Goal: Go to known website: Access a specific website the user already knows

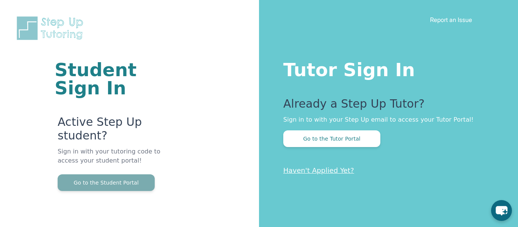
click at [99, 181] on button "Go to the Student Portal" at bounding box center [106, 182] width 97 height 17
click at [138, 184] on button "Go to the Student Portal" at bounding box center [106, 182] width 97 height 17
click at [100, 186] on button "Go to the Student Portal" at bounding box center [106, 182] width 97 height 17
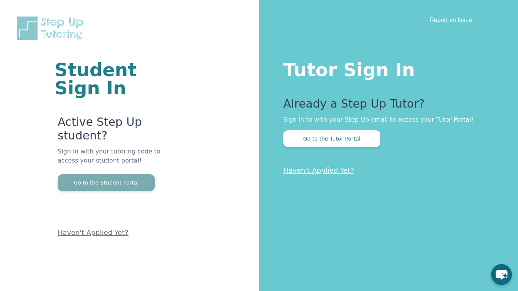
click at [131, 178] on button "Go to the Student Portal" at bounding box center [106, 182] width 97 height 17
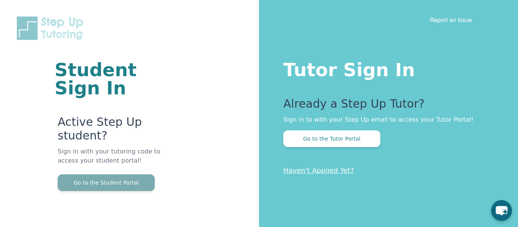
click at [107, 187] on button "Go to the Student Portal" at bounding box center [106, 182] width 97 height 17
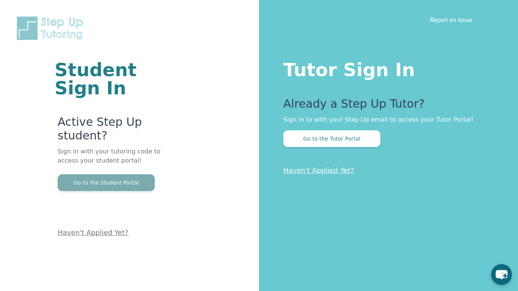
click at [88, 181] on button "Go to the Student Portal" at bounding box center [106, 182] width 97 height 17
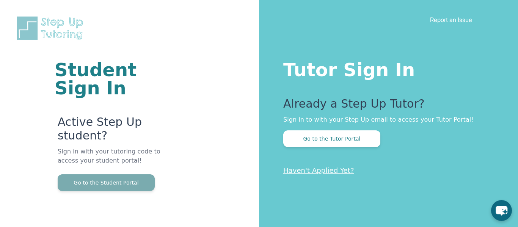
click at [92, 184] on button "Go to the Student Portal" at bounding box center [106, 182] width 97 height 17
